Goal: Information Seeking & Learning: Find specific fact

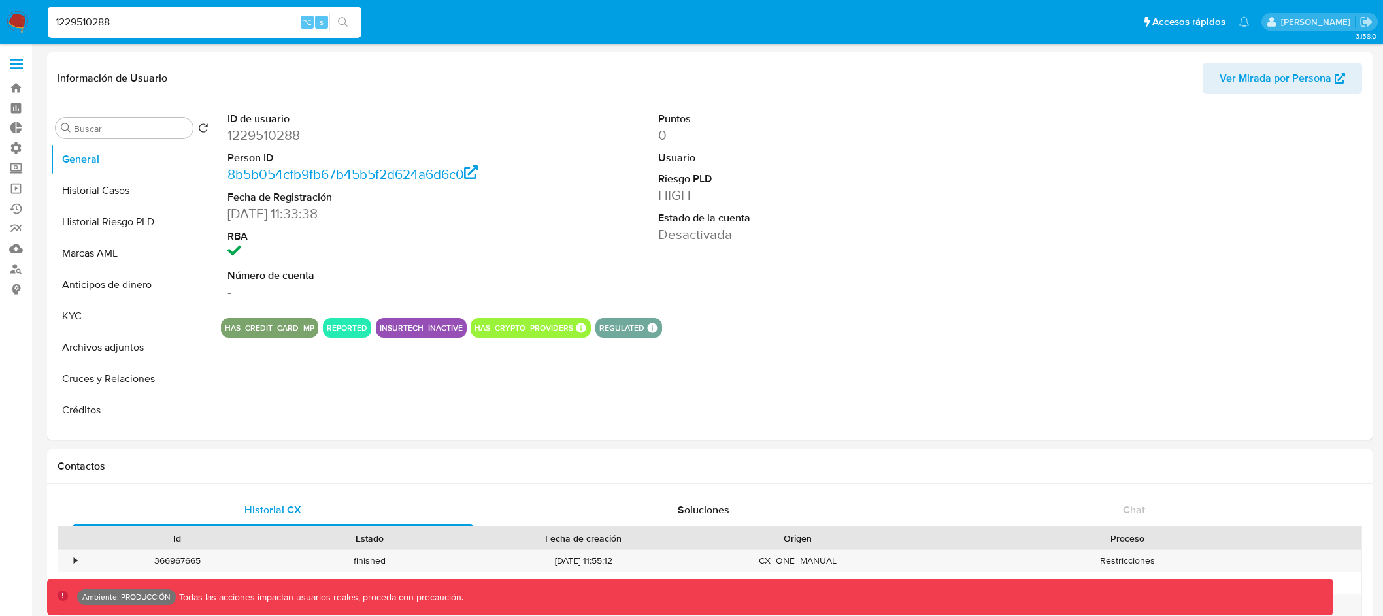
select select "10"
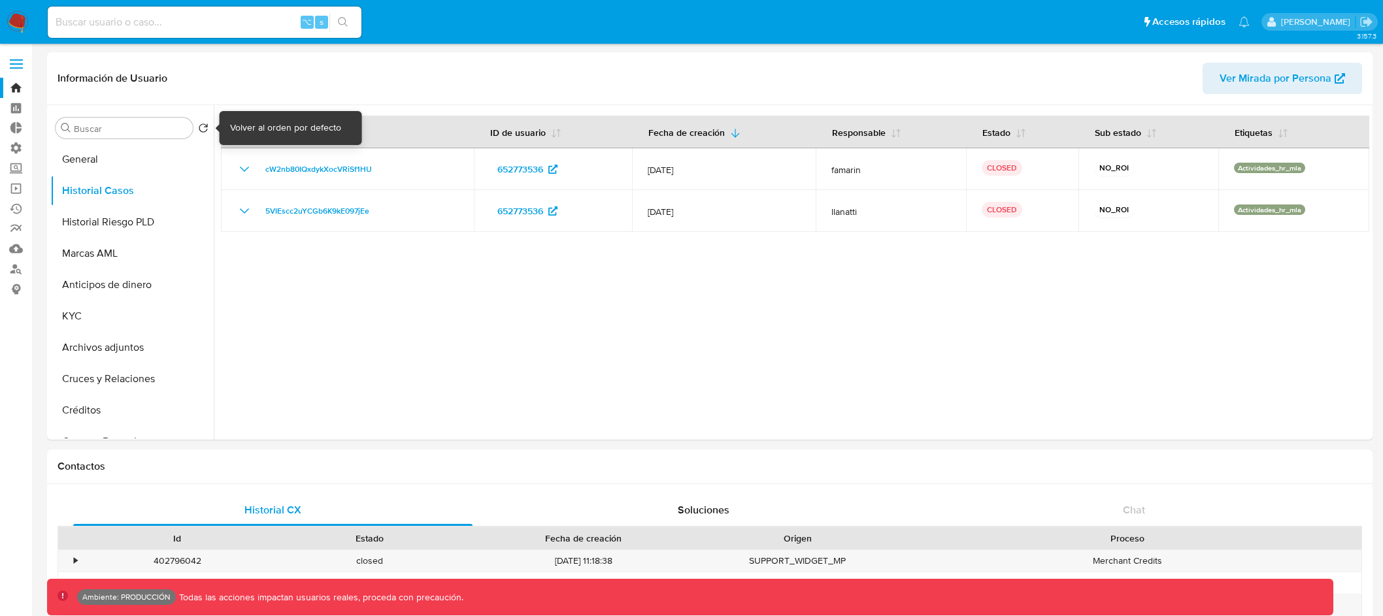
select select "10"
click at [16, 64] on span at bounding box center [16, 64] width 13 height 2
click at [0, 0] on input "checkbox" at bounding box center [0, 0] width 0 height 0
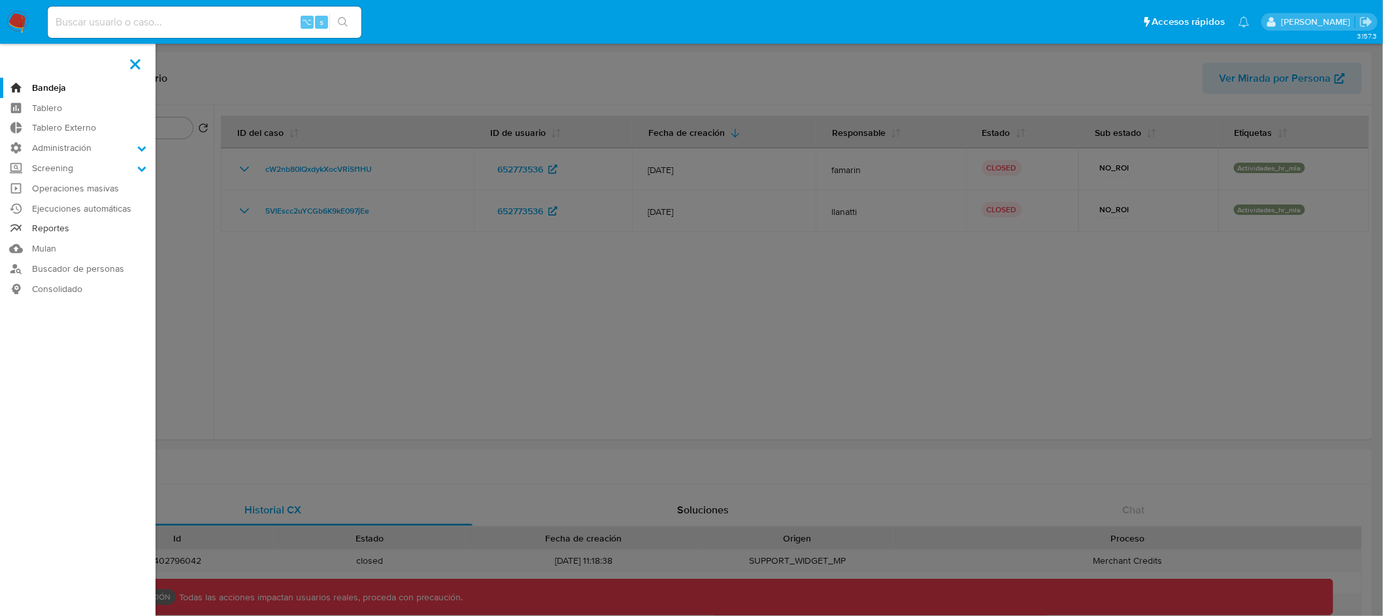
click at [35, 235] on link "Reportes" at bounding box center [78, 229] width 156 height 20
click at [35, 250] on link "Mulan" at bounding box center [78, 249] width 156 height 20
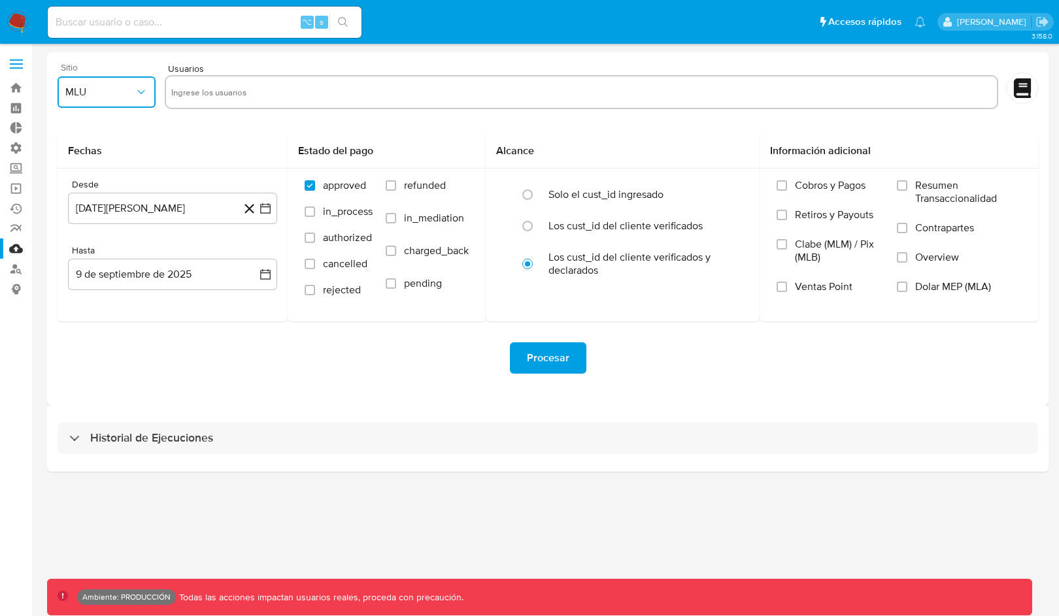
click at [137, 95] on icon "button" at bounding box center [141, 92] width 13 height 13
click at [135, 133] on div "MLA" at bounding box center [102, 127] width 75 height 31
click at [216, 131] on form "Sitio MLA Usuarios Fechas Desde 9 de agosto de 2024 9-08-2024 Hasta 9 de septie…" at bounding box center [548, 229] width 981 height 332
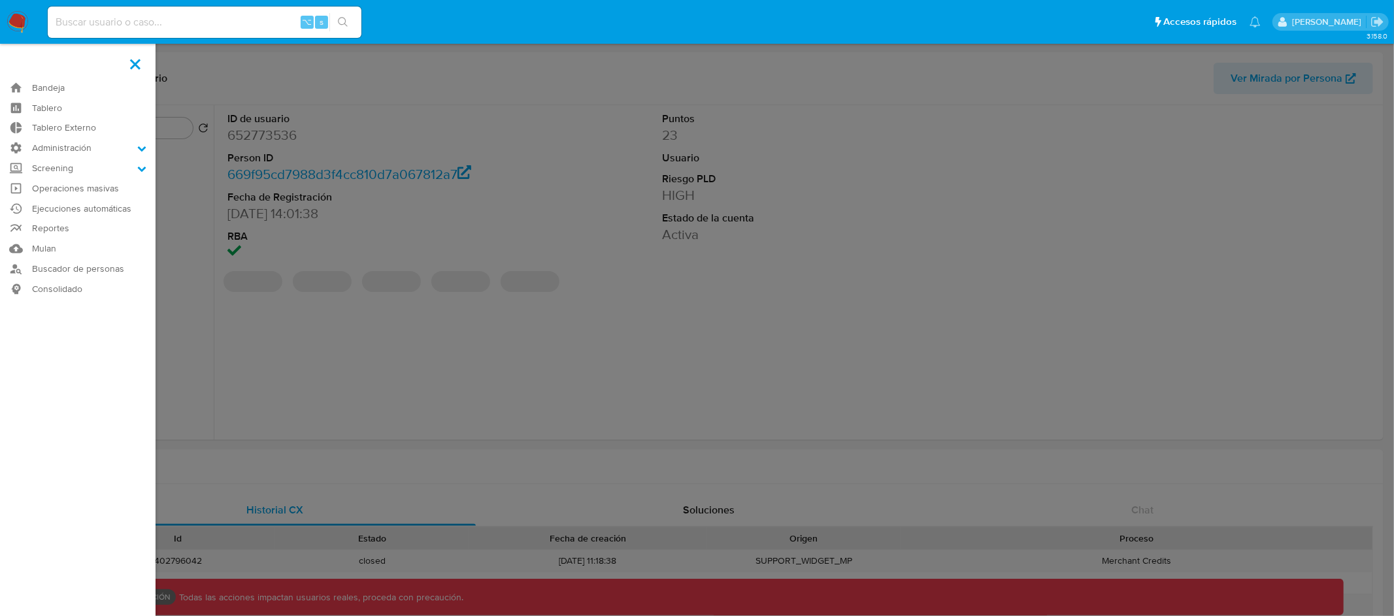
select select "10"
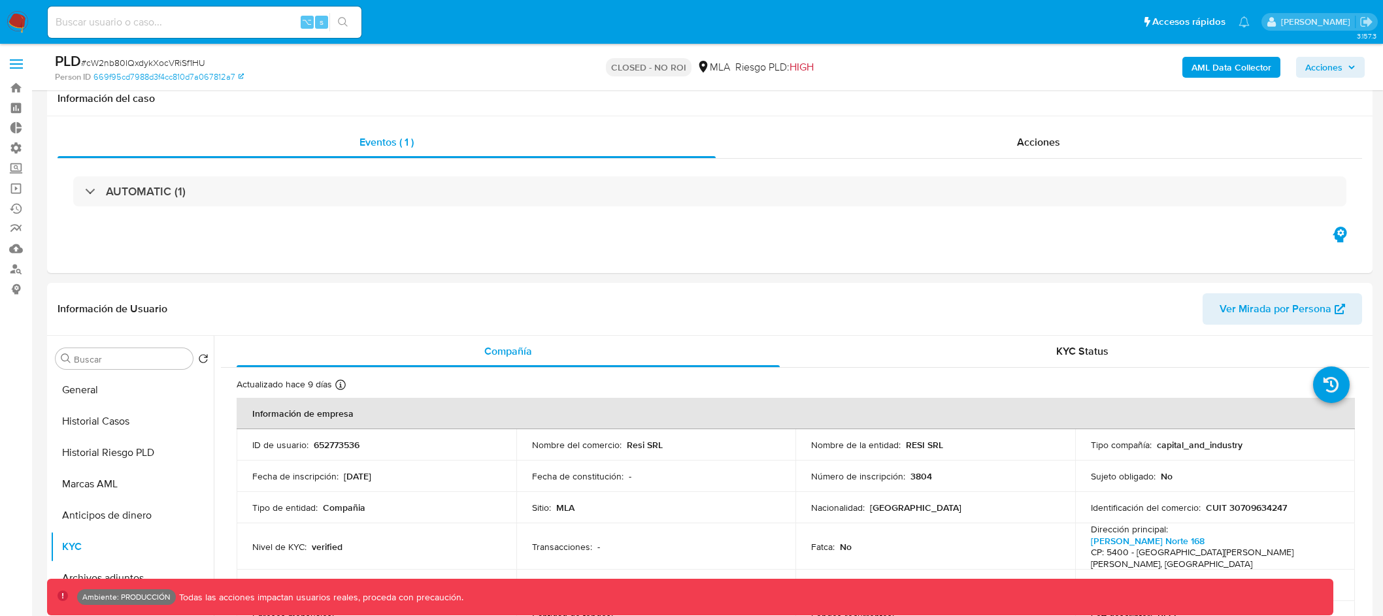
select select "10"
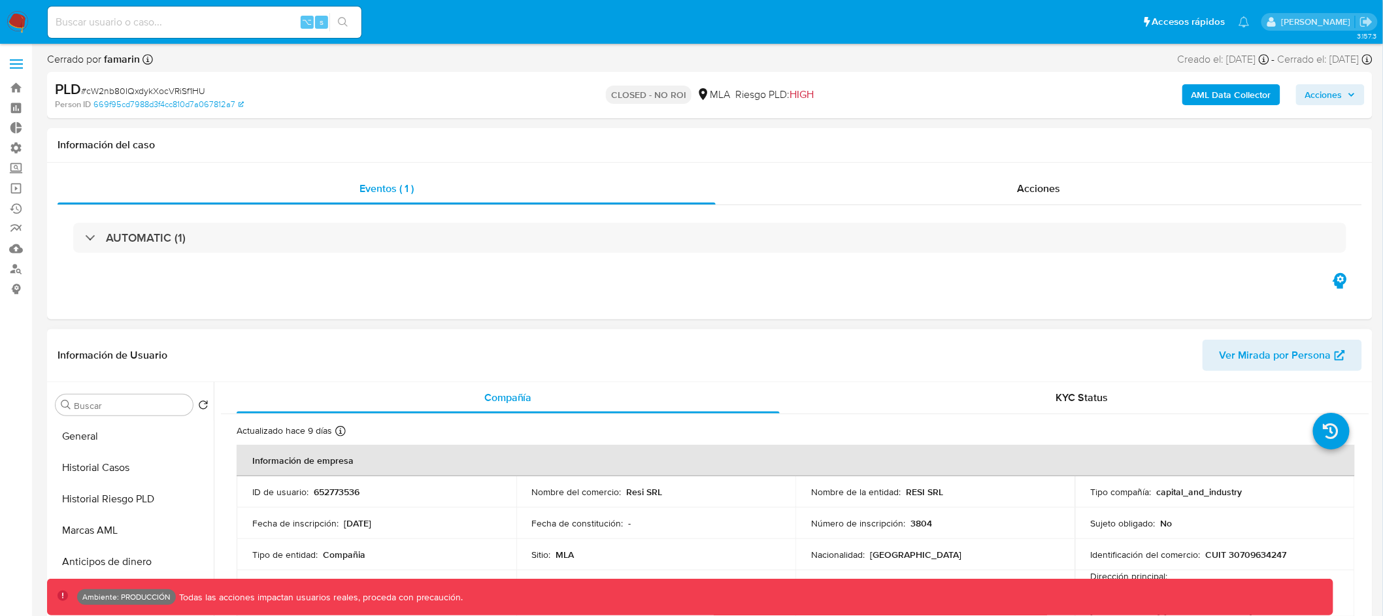
click at [1260, 361] on span "Ver Mirada por Persona" at bounding box center [1276, 355] width 112 height 31
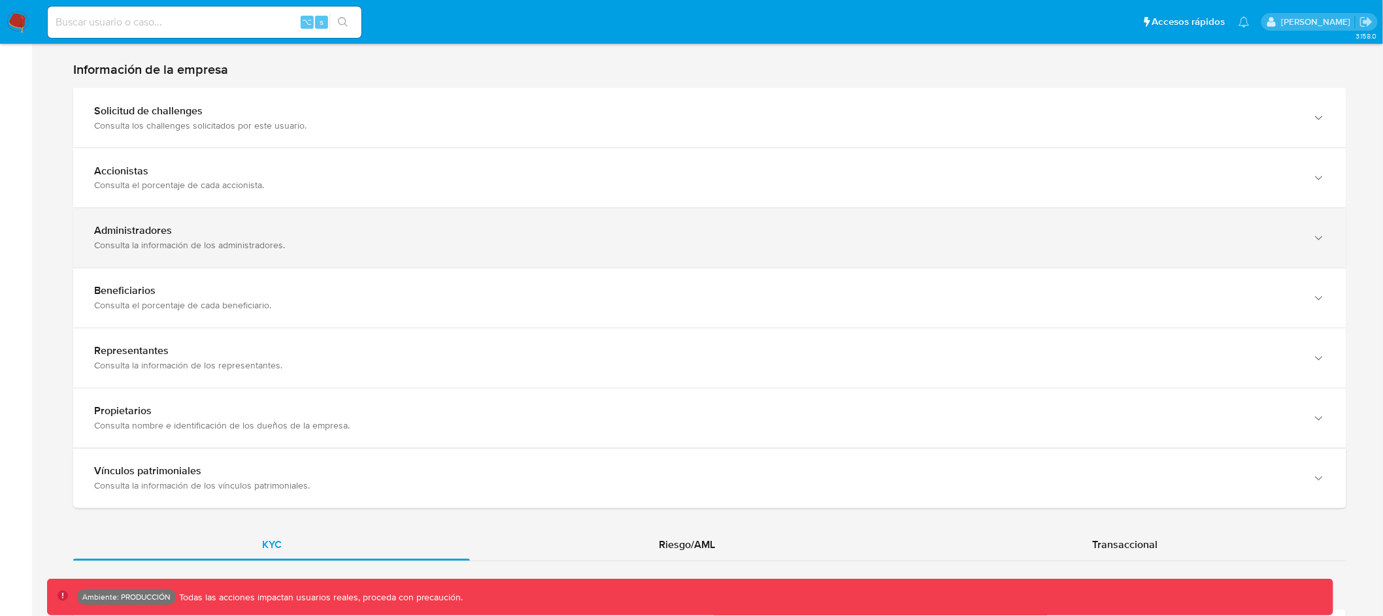
scroll to position [1203, 0]
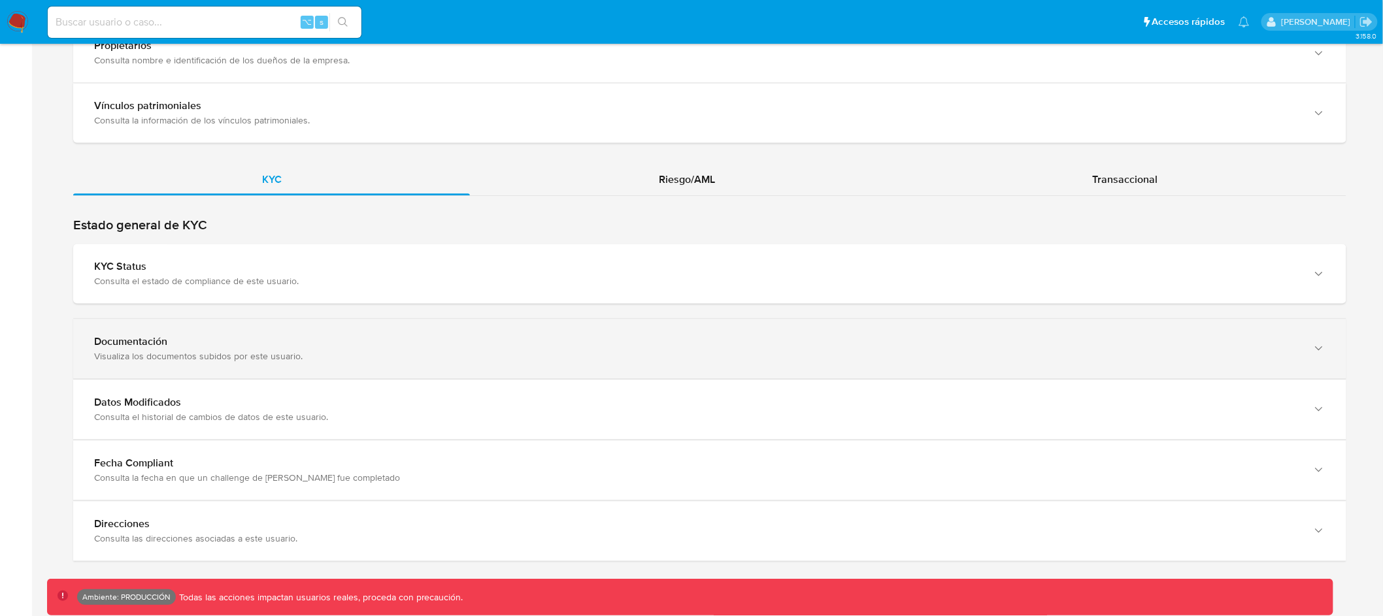
click at [555, 320] on div "Documentación Visualiza los documentos subidos por este usuario." at bounding box center [709, 348] width 1273 height 59
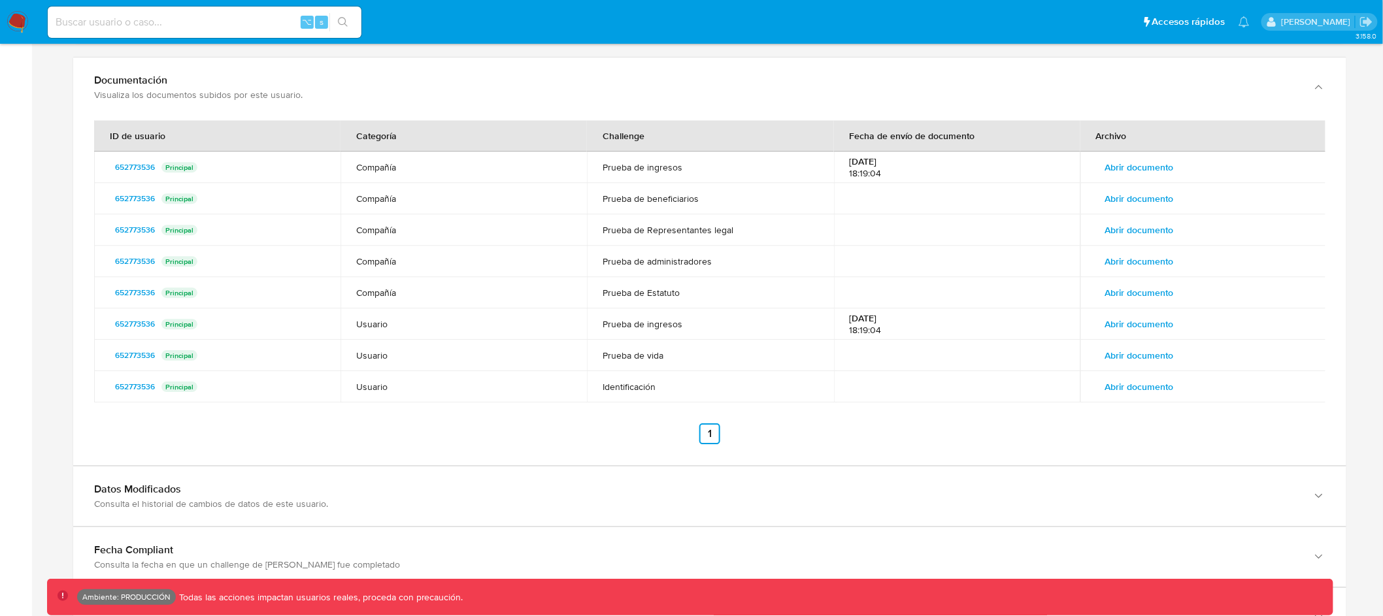
scroll to position [1600, 0]
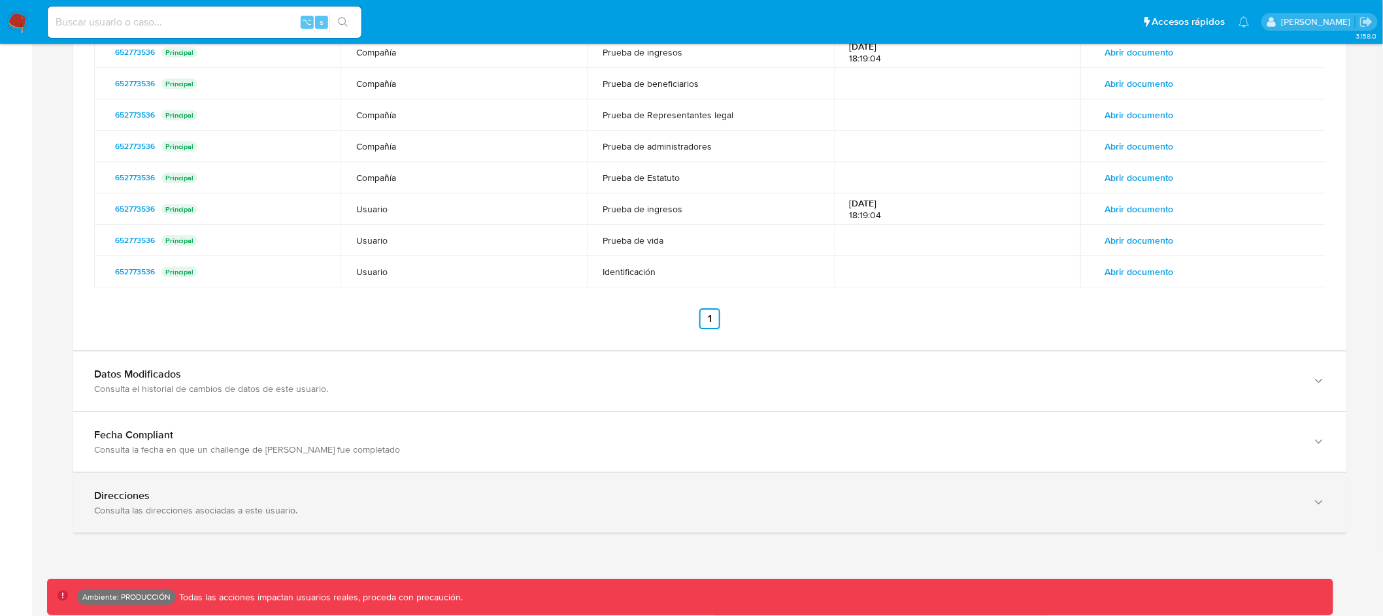
click at [826, 505] on div "Consulta las direcciones asociadas a este usuario." at bounding box center [696, 511] width 1205 height 12
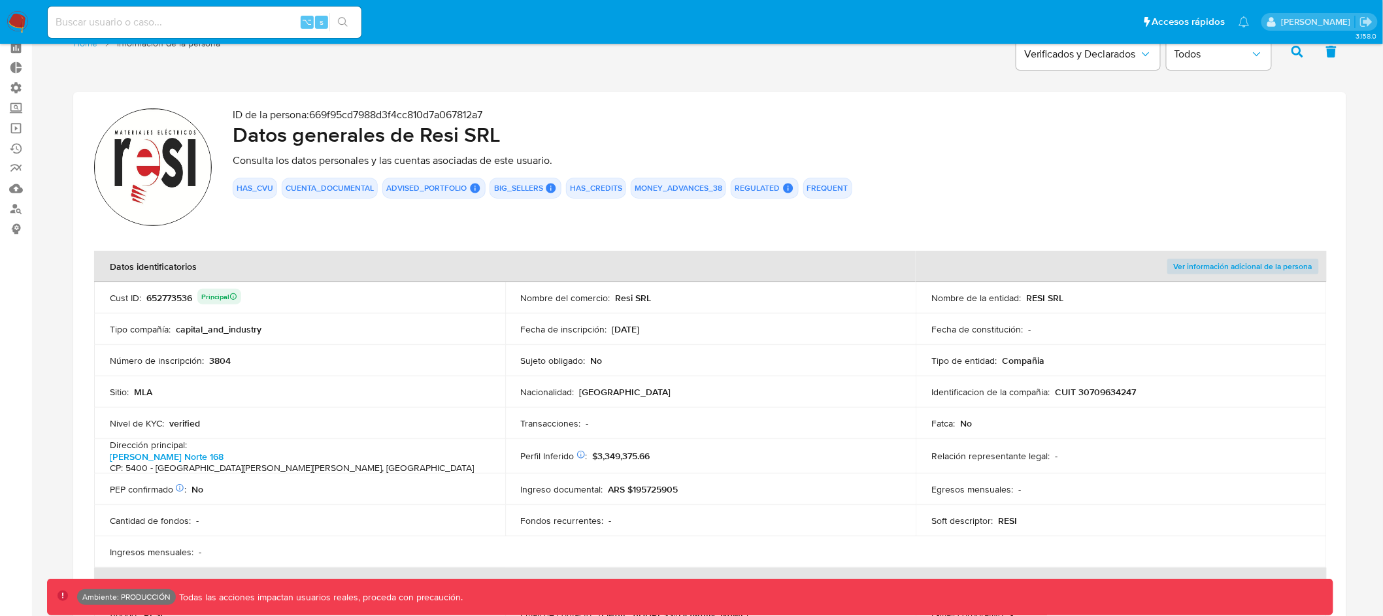
scroll to position [0, 0]
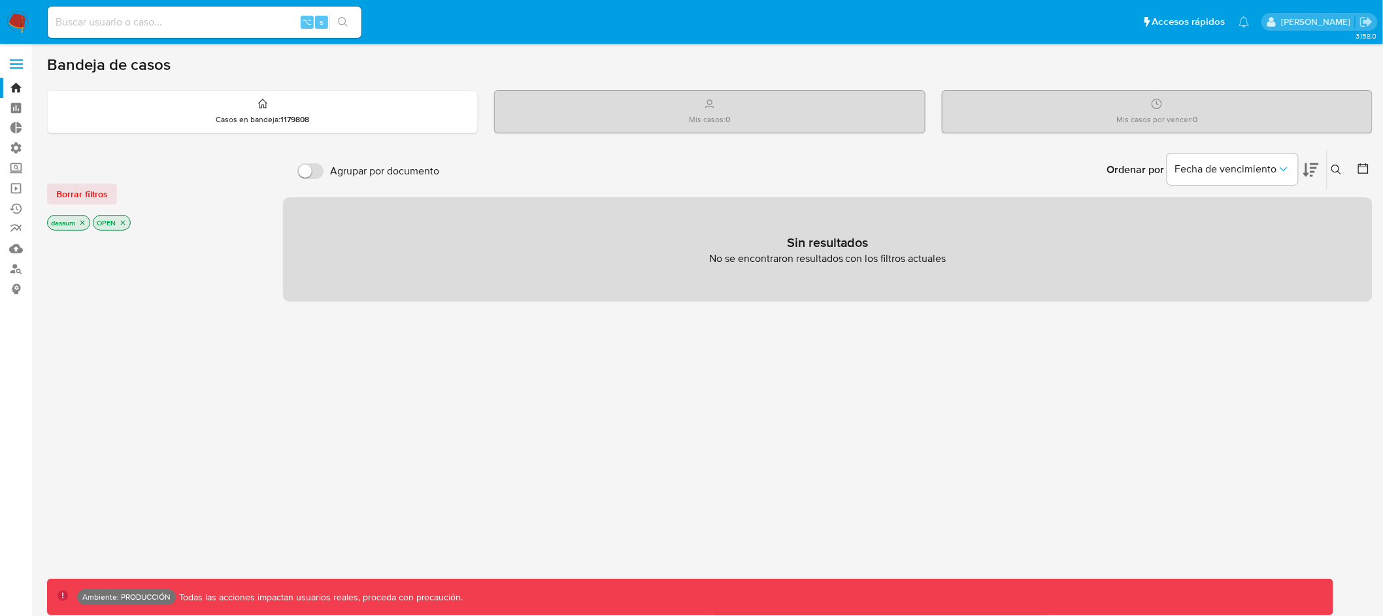
click at [283, 35] on div "⌥ s" at bounding box center [205, 22] width 314 height 31
click at [250, 22] on input at bounding box center [205, 22] width 314 height 17
paste input "146030756"
type input "146030756"
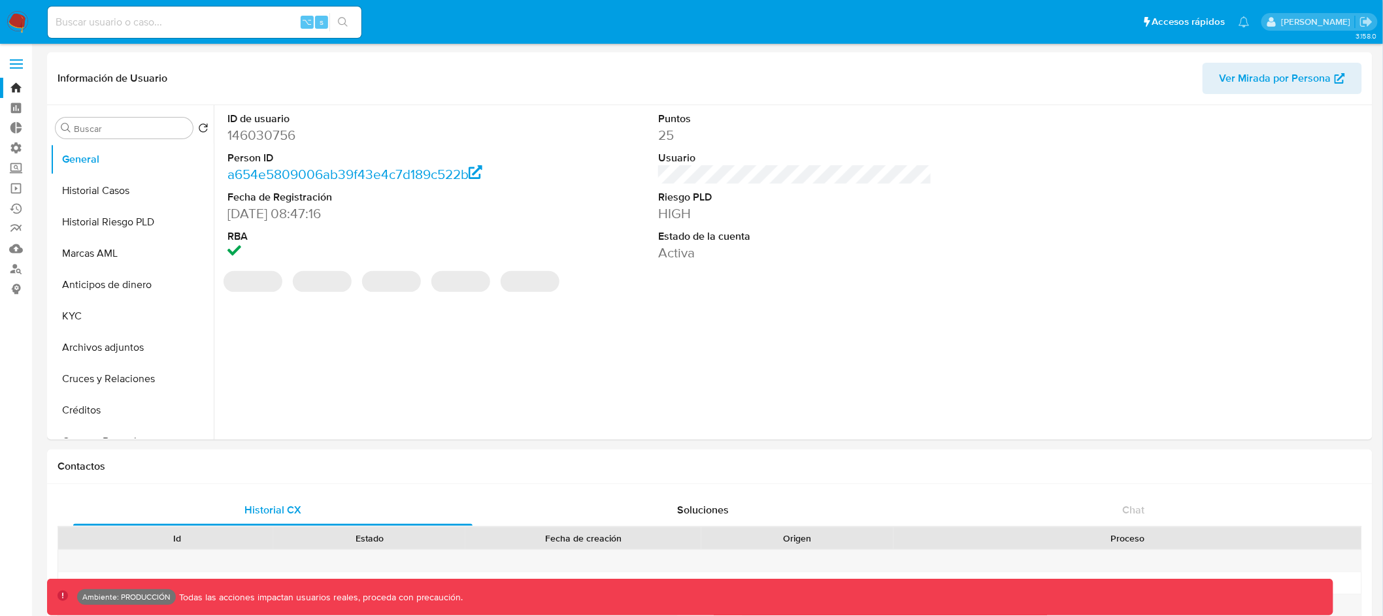
select select "10"
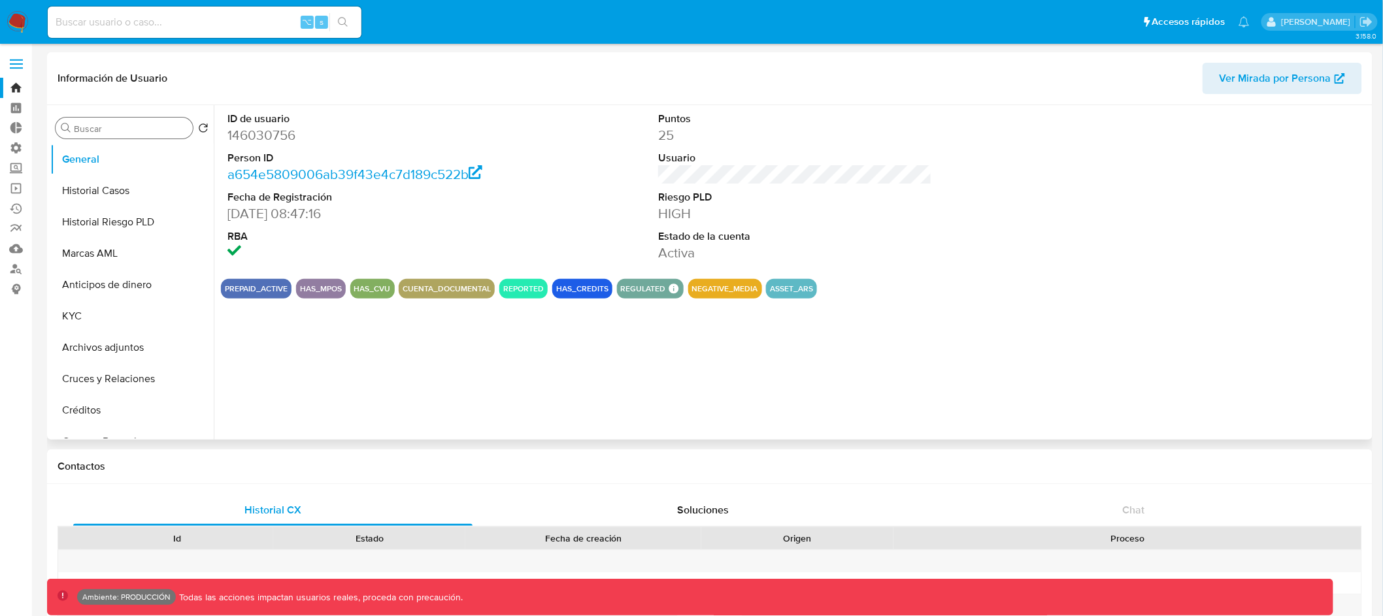
click at [148, 131] on input "Buscar" at bounding box center [131, 129] width 114 height 12
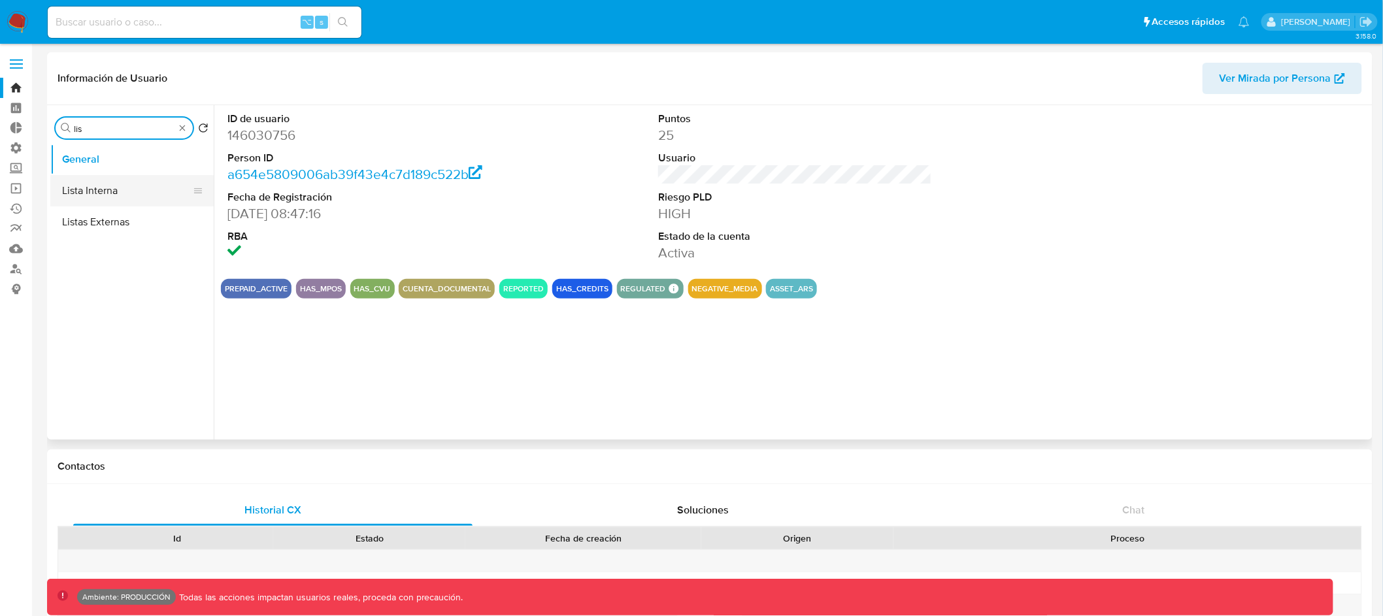
type input "lis"
click at [133, 188] on button "Lista Interna" at bounding box center [126, 190] width 153 height 31
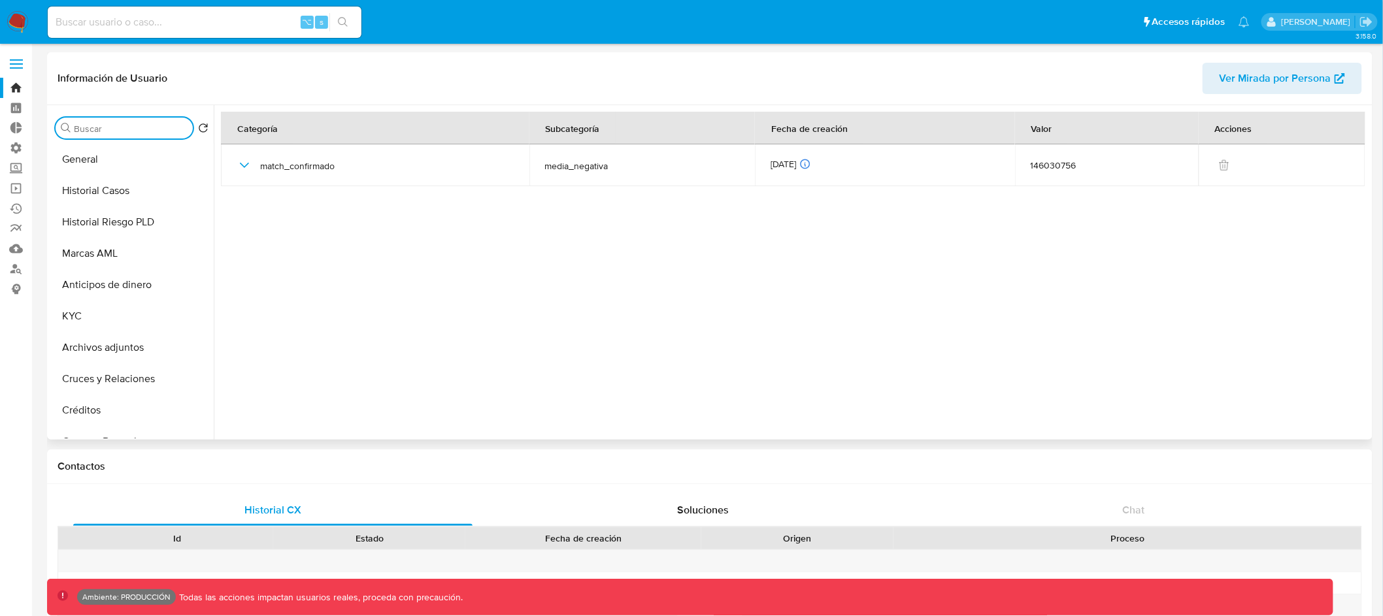
click at [137, 129] on input "Buscar" at bounding box center [131, 129] width 114 height 12
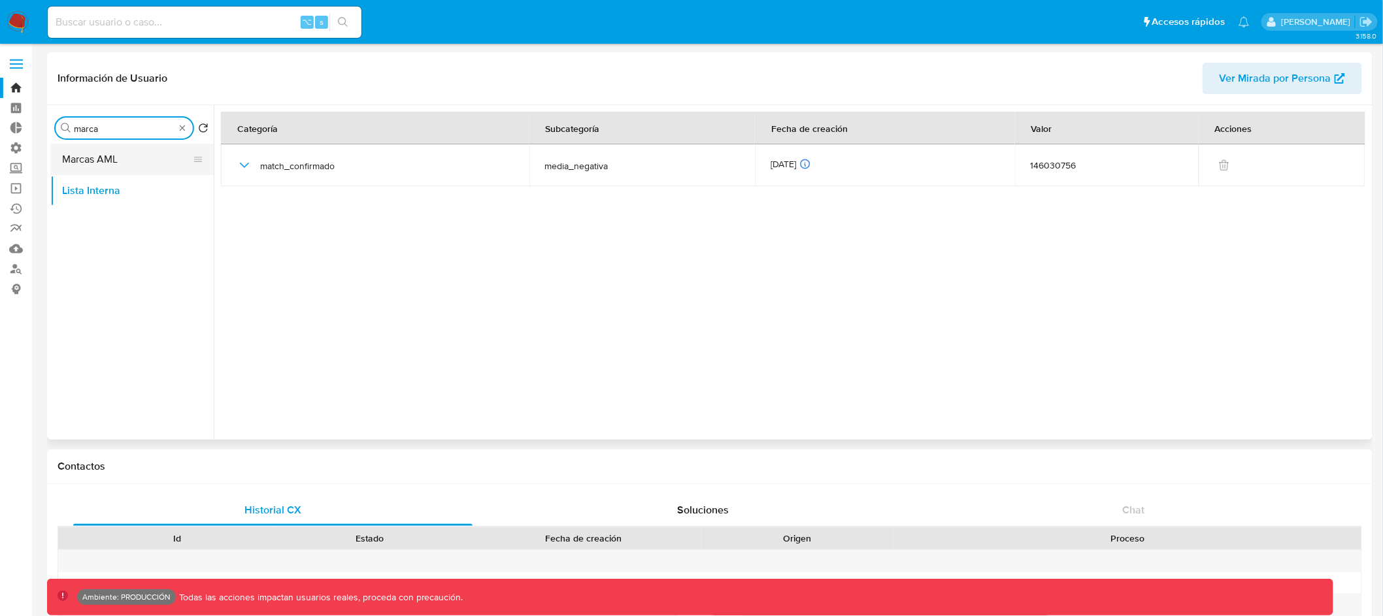
type input "marca"
click at [131, 167] on button "Marcas AML" at bounding box center [126, 159] width 153 height 31
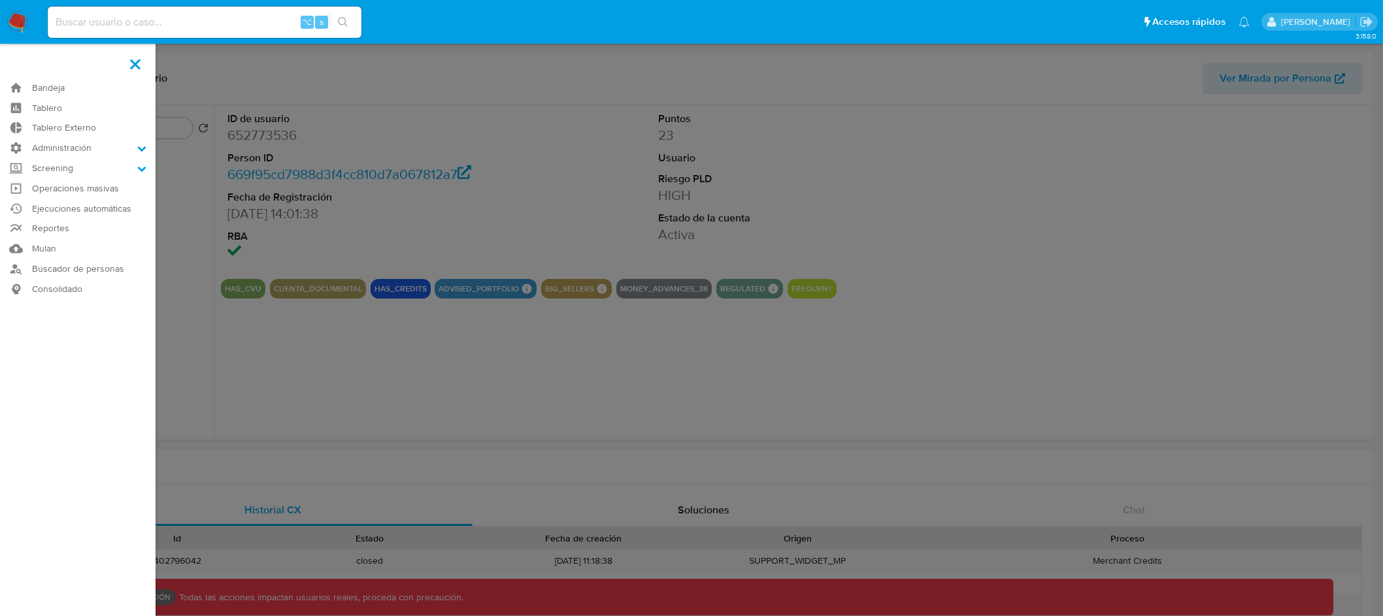
select select "10"
click at [958, 147] on label at bounding box center [691, 308] width 1383 height 616
click at [0, 0] on input "checkbox" at bounding box center [0, 0] width 0 height 0
